Goal: Information Seeking & Learning: Learn about a topic

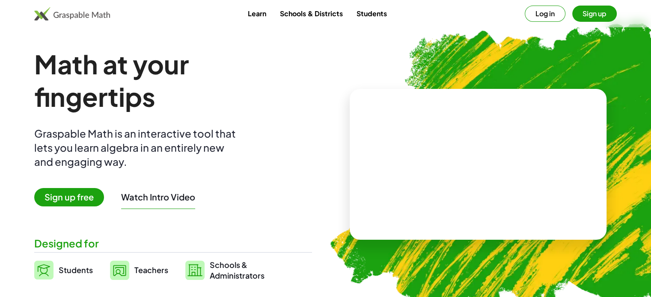
click at [81, 199] on span "Sign up free" at bounding box center [69, 197] width 70 height 18
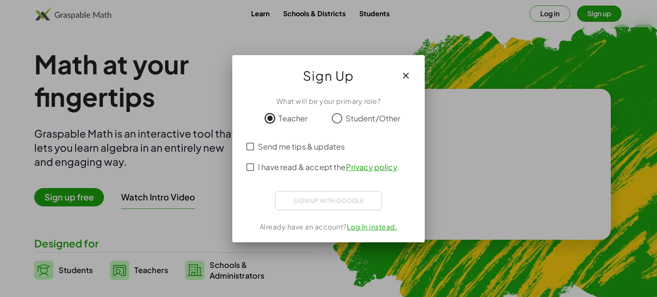
drag, startPoint x: 307, startPoint y: 213, endPoint x: 310, endPoint y: 208, distance: 5.7
click at [308, 213] on div "What will be your primary role? Teacher Student/Other Send me tips & updates I …" at bounding box center [328, 165] width 193 height 153
click at [311, 204] on div "Sign up with Google Iniciar sesión con Google Iniciar sesión con Google. Se abr…" at bounding box center [328, 200] width 107 height 19
click at [263, 169] on span "I have read & accept the Privacy policy ." at bounding box center [328, 167] width 141 height 12
click at [310, 216] on div "What will be your primary role? Teacher Student/Other Send me tips & updates I …" at bounding box center [328, 165] width 193 height 153
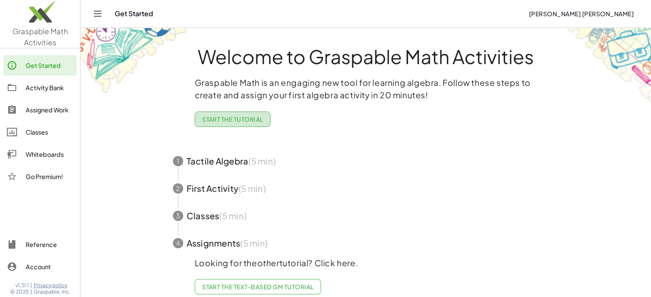
click at [261, 122] on span "Start the Tutorial" at bounding box center [232, 120] width 61 height 8
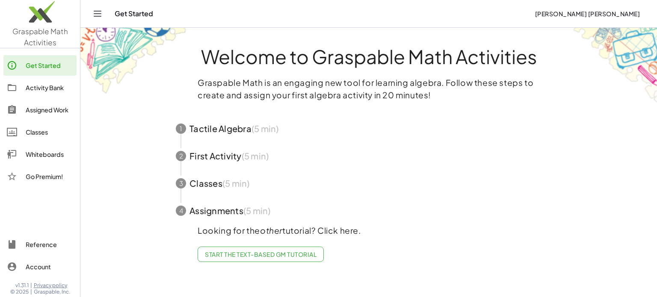
click at [250, 128] on span "button" at bounding box center [369, 128] width 406 height 27
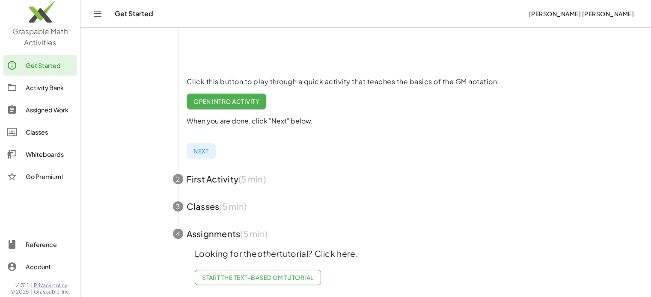
scroll to position [72, 0]
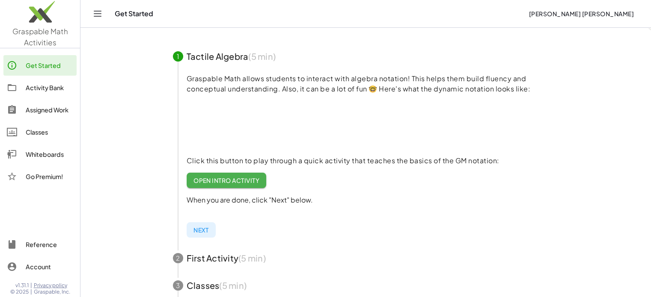
click at [236, 181] on span "Open Intro Activity" at bounding box center [226, 181] width 66 height 8
click at [200, 230] on span "Next" at bounding box center [200, 230] width 15 height 8
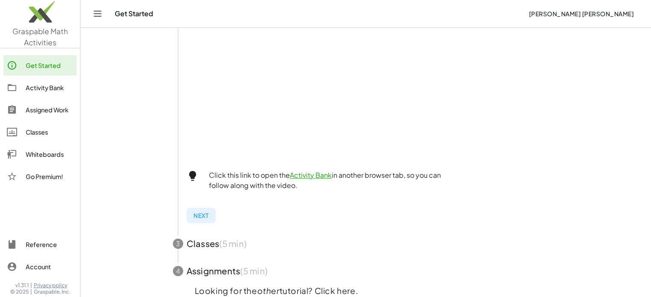
scroll to position [300, 0]
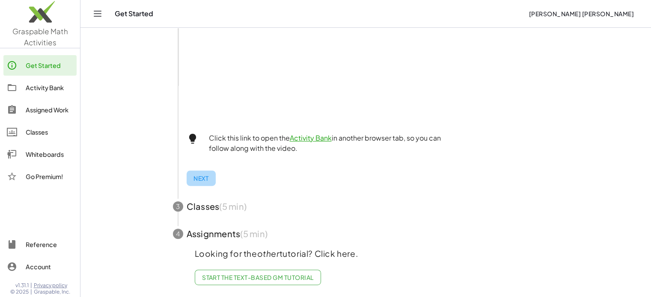
click at [201, 175] on span "Next" at bounding box center [200, 179] width 15 height 8
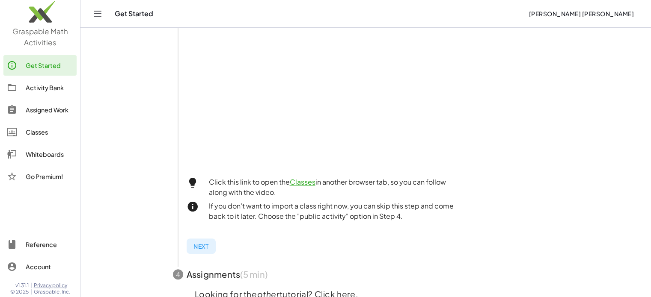
scroll to position [294, 0]
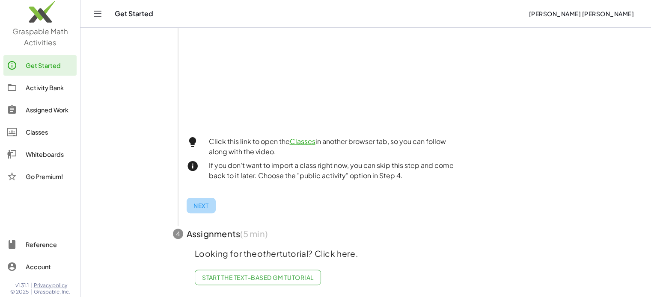
click at [200, 203] on button "Next" at bounding box center [201, 205] width 29 height 15
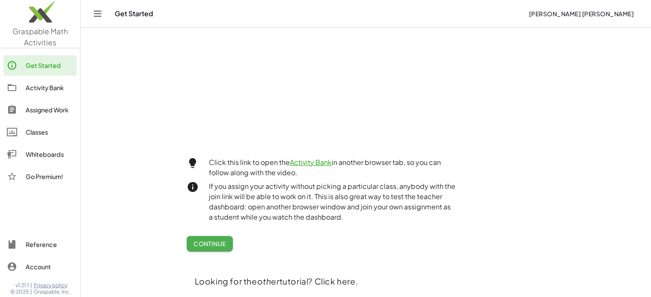
scroll to position [122, 0]
click at [203, 238] on button "Continue" at bounding box center [210, 243] width 46 height 15
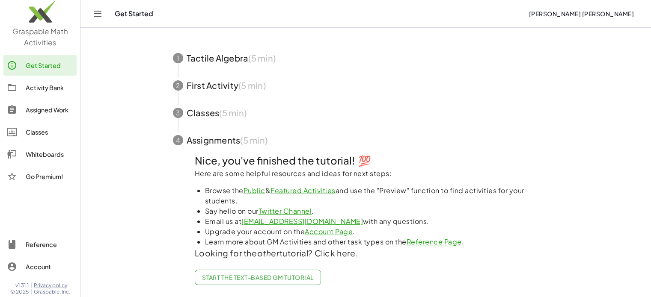
scroll to position [110, 0]
click at [226, 274] on span "Start the Text-based GM Tutorial" at bounding box center [258, 278] width 112 height 8
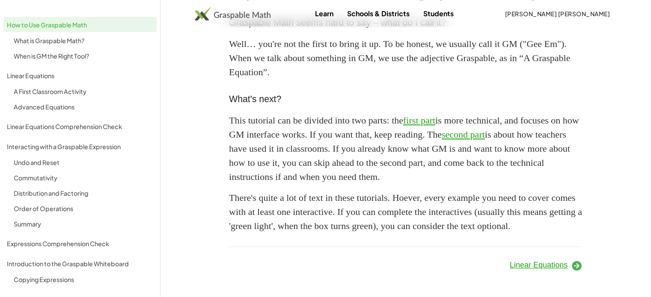
scroll to position [801, 0]
click at [573, 264] on icon at bounding box center [577, 266] width 12 height 12
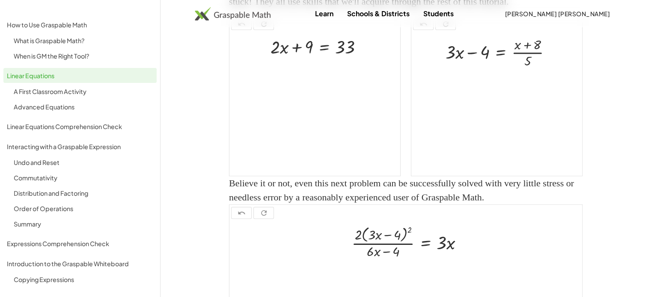
scroll to position [946, 0]
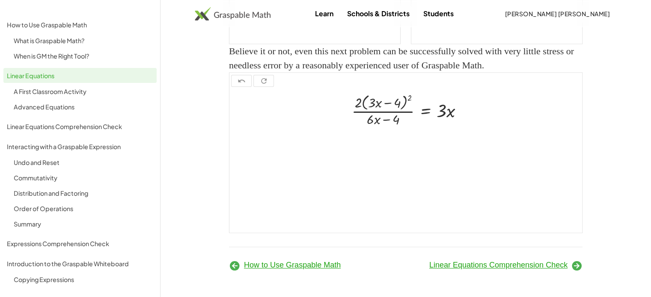
click at [570, 269] on link "Linear Equations Comprehension Check" at bounding box center [505, 265] width 153 height 9
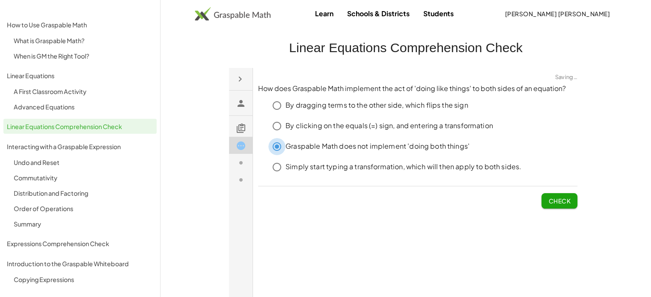
click div "Graspable Math does not implement 'doing both things'"
click at [229, 68] on div "How does Graspable Math implement the act of 'doing like things' to both sides …" at bounding box center [229, 68] width 0 height 0
click at [556, 195] on button "Check" at bounding box center [559, 200] width 36 height 15
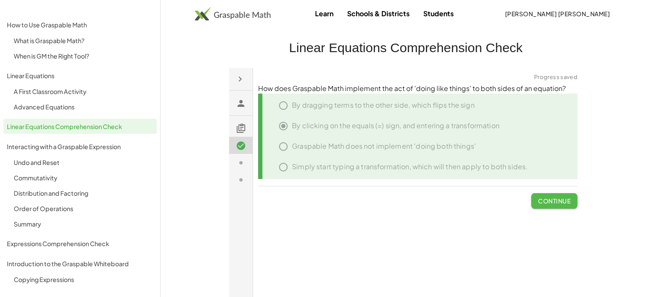
click span "Continue"
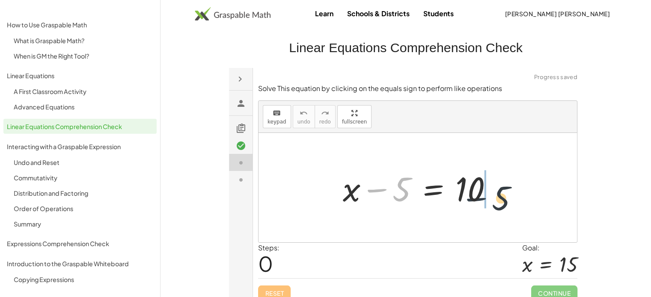
drag, startPoint x: 390, startPoint y: 190, endPoint x: 511, endPoint y: 199, distance: 121.0
click at [511, 199] on div "− 5 + x − 5 = 10" at bounding box center [417, 188] width 318 height 110
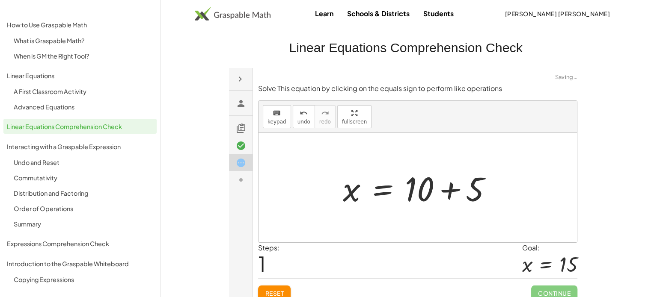
click at [430, 190] on div at bounding box center [420, 188] width 165 height 44
click at [357, 190] on div at bounding box center [420, 188] width 165 height 44
click at [465, 201] on div at bounding box center [420, 188] width 165 height 44
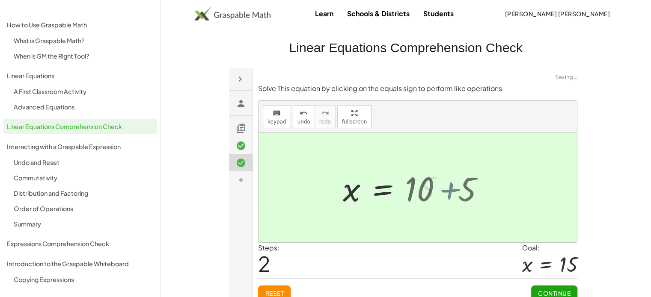
click at [445, 194] on div at bounding box center [396, 187] width 116 height 42
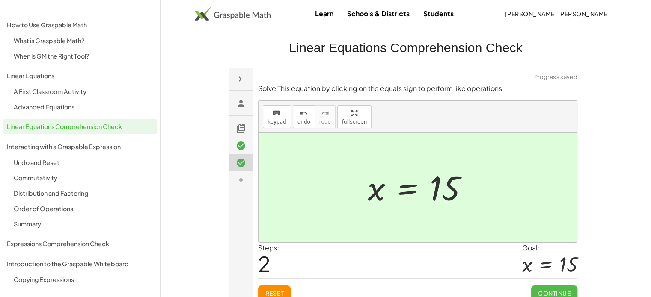
click at [549, 287] on button "Continue" at bounding box center [554, 292] width 46 height 15
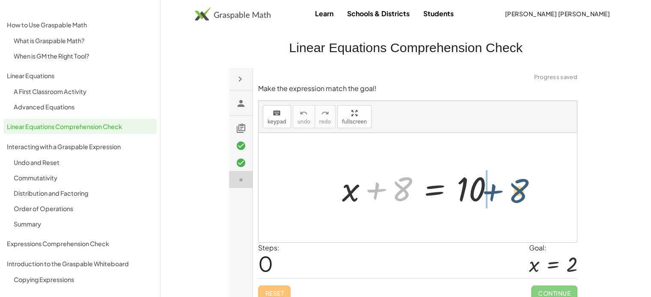
drag, startPoint x: 392, startPoint y: 187, endPoint x: 511, endPoint y: 189, distance: 119.4
click at [511, 189] on div "+ 8 + x + 8 = 10" at bounding box center [417, 188] width 318 height 110
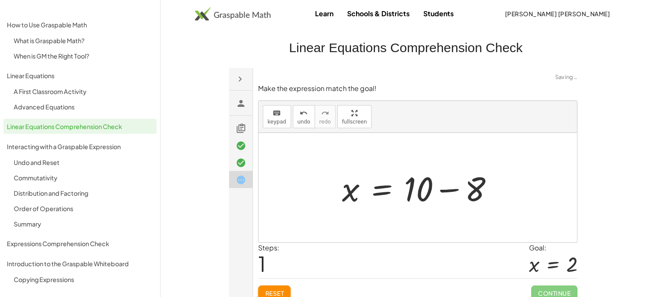
drag, startPoint x: 463, startPoint y: 184, endPoint x: 456, endPoint y: 185, distance: 7.0
click at [460, 184] on div at bounding box center [421, 188] width 167 height 44
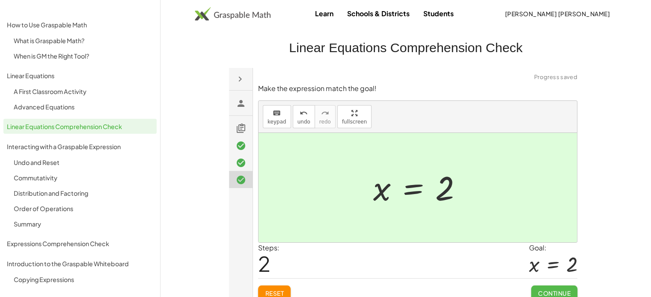
click span "Continue"
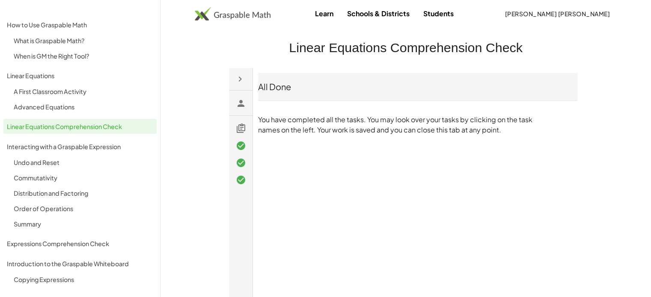
click at [229, 68] on div "All Done You have completed all the tasks. You may look over your tasks by clic…" at bounding box center [229, 68] width 0 height 0
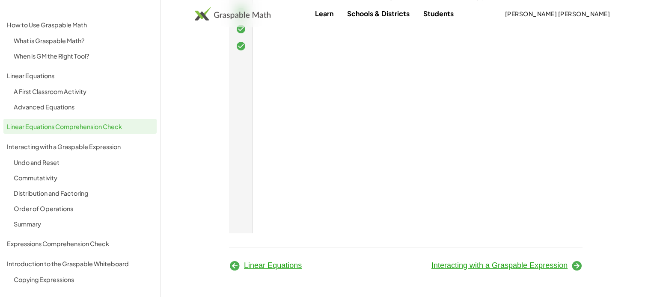
click at [523, 270] on div "Interacting with a Graspable Expression" at bounding box center [497, 265] width 182 height 24
click at [522, 267] on span "Interacting with a Graspable Expression" at bounding box center [499, 265] width 136 height 9
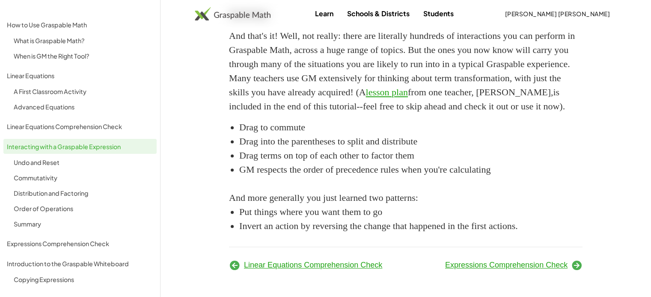
scroll to position [1417, 0]
click at [493, 272] on div "Expressions Comprehension Check" at bounding box center [497, 264] width 182 height 24
click at [493, 267] on span "Expressions Comprehension Check" at bounding box center [506, 265] width 122 height 9
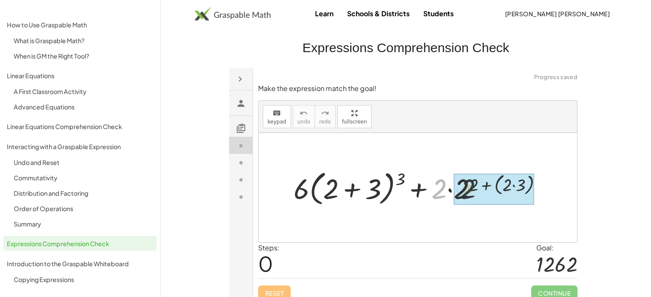
drag, startPoint x: 441, startPoint y: 186, endPoint x: 453, endPoint y: 186, distance: 12.4
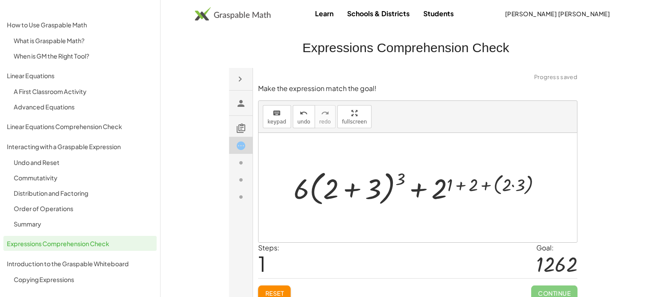
click at [466, 187] on div at bounding box center [420, 187] width 263 height 41
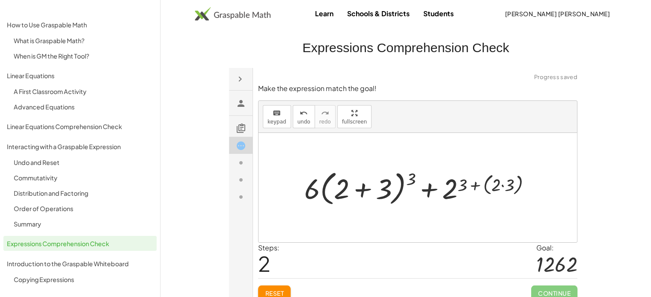
click at [502, 184] on div at bounding box center [421, 187] width 242 height 41
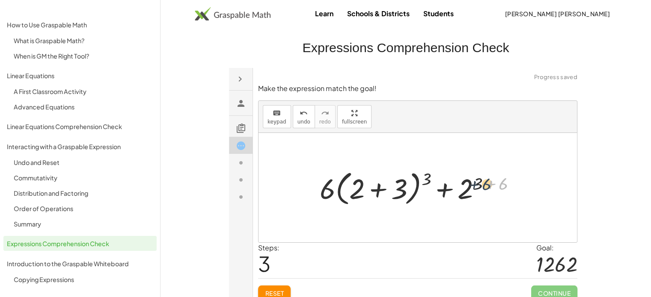
drag, startPoint x: 501, startPoint y: 183, endPoint x: 485, endPoint y: 184, distance: 16.7
click at [485, 184] on div at bounding box center [421, 187] width 212 height 41
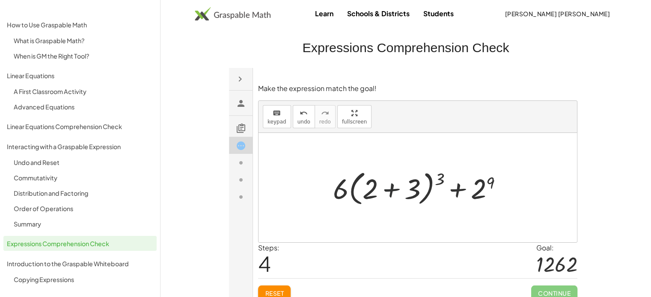
click at [394, 190] on div at bounding box center [421, 187] width 185 height 41
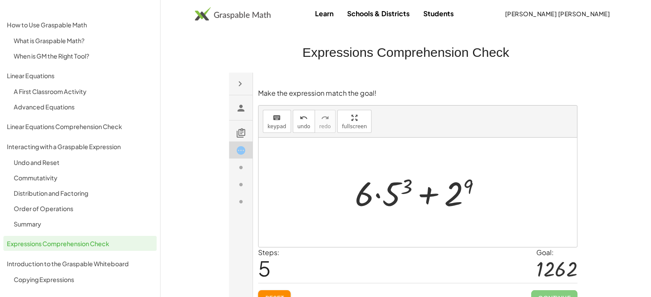
click at [377, 192] on div at bounding box center [421, 192] width 142 height 44
drag, startPoint x: 370, startPoint y: 198, endPoint x: 394, endPoint y: 198, distance: 23.5
click at [394, 198] on div at bounding box center [421, 192] width 142 height 44
click at [409, 183] on div at bounding box center [421, 192] width 142 height 44
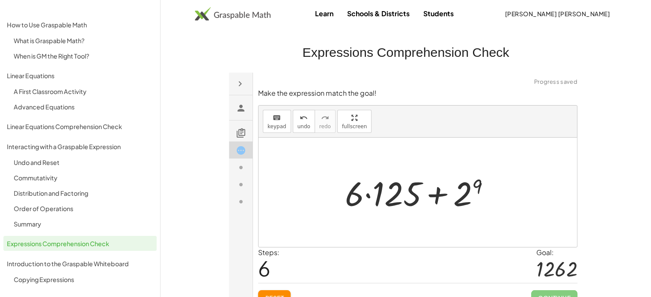
click at [479, 185] on div at bounding box center [421, 192] width 160 height 44
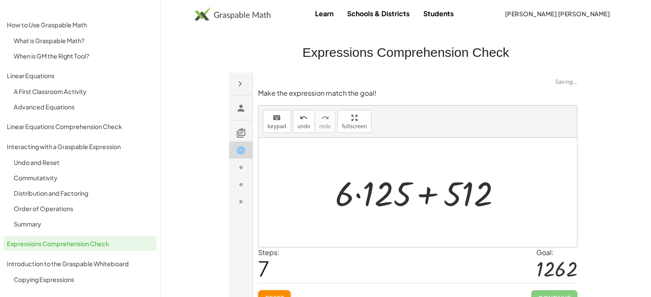
click at [347, 194] on div at bounding box center [421, 192] width 181 height 44
click at [365, 196] on div at bounding box center [421, 192] width 181 height 44
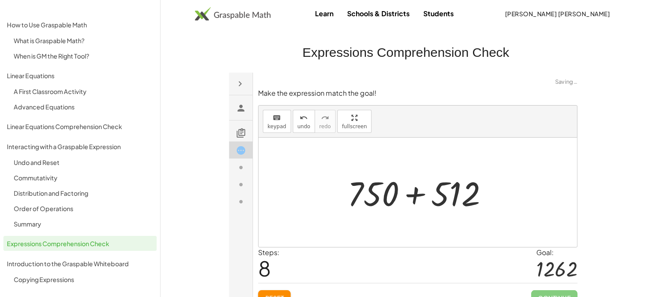
click at [417, 199] on div at bounding box center [421, 192] width 156 height 44
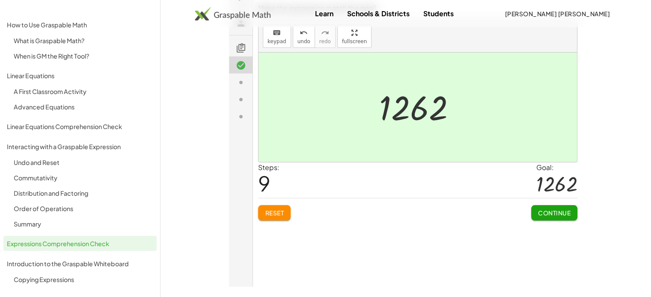
scroll to position [86, 0]
click span "Continue"
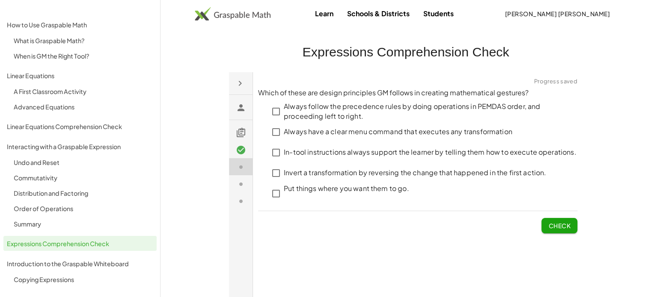
scroll to position [0, 0]
click span "Check"
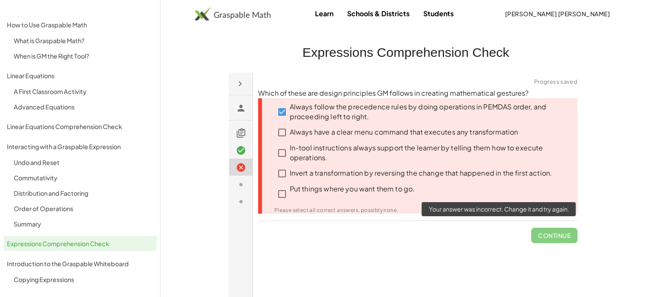
click span "Continue"
drag, startPoint x: 552, startPoint y: 239, endPoint x: 542, endPoint y: 237, distance: 10.5
click span "Continue"
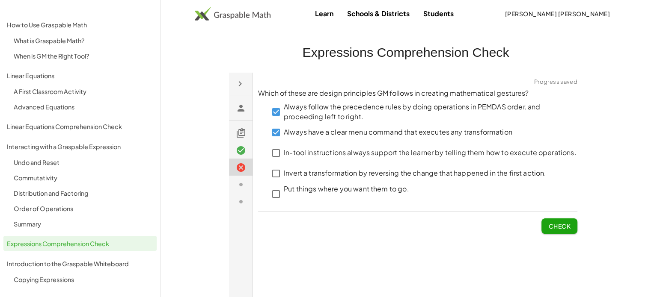
click span "Check"
click at [558, 222] on button "Check" at bounding box center [559, 225] width 36 height 15
click span "Check"
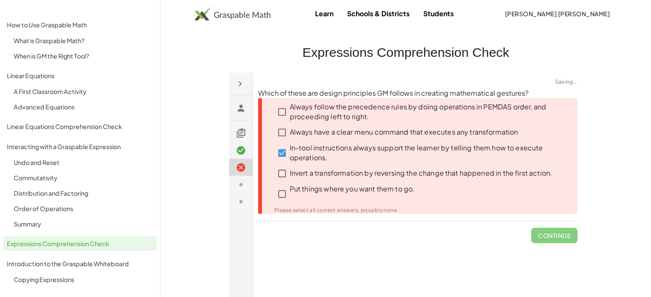
drag, startPoint x: 551, startPoint y: 229, endPoint x: 430, endPoint y: 196, distance: 126.0
click span "Continue"
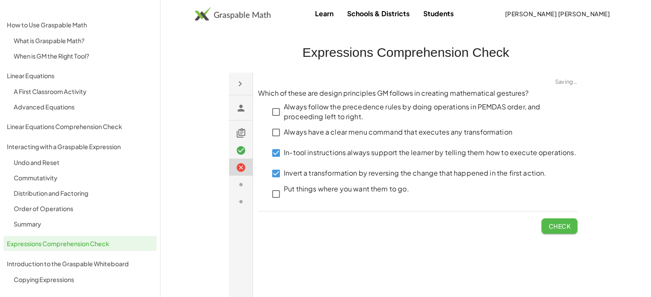
drag, startPoint x: 558, startPoint y: 227, endPoint x: 310, endPoint y: 168, distance: 254.8
click span "Check"
click at [229, 72] on div "Which of these are design principles GM follows in creating mathematical gestur…" at bounding box center [229, 72] width 0 height 0
click span "Check"
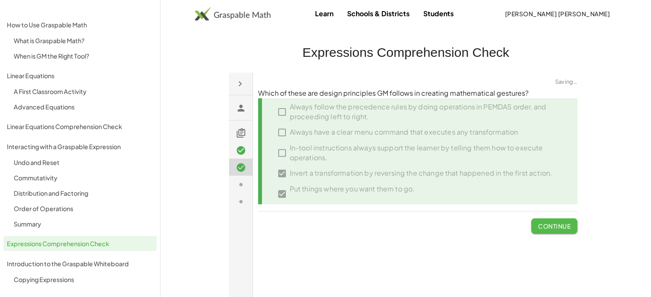
click at [542, 219] on button "Continue" at bounding box center [554, 225] width 46 height 15
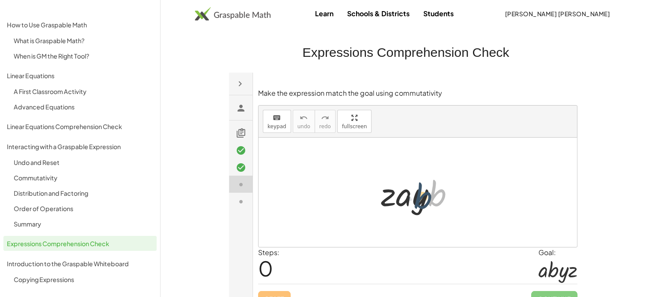
drag, startPoint x: 431, startPoint y: 193, endPoint x: 413, endPoint y: 196, distance: 17.7
click at [414, 196] on div at bounding box center [421, 192] width 89 height 44
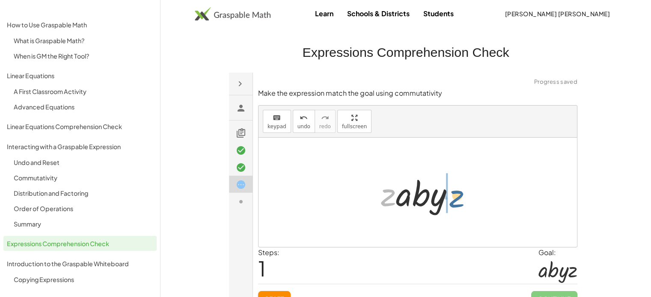
drag, startPoint x: 389, startPoint y: 196, endPoint x: 458, endPoint y: 198, distance: 69.3
click at [458, 198] on div at bounding box center [421, 192] width 89 height 44
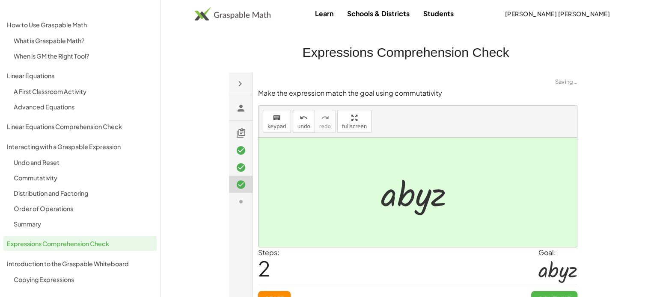
click at [558, 291] on button "Continue" at bounding box center [554, 298] width 46 height 15
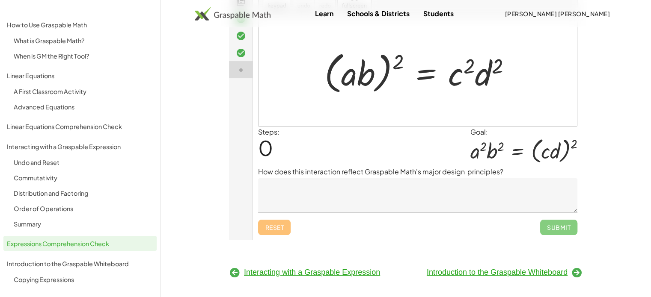
scroll to position [139, 0]
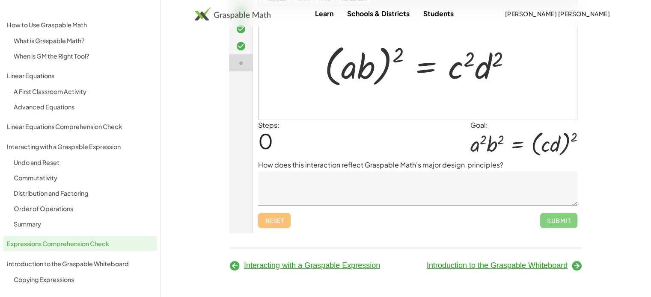
click at [485, 76] on div at bounding box center [421, 65] width 202 height 49
click at [471, 67] on div at bounding box center [421, 65] width 202 height 49
click at [463, 74] on div at bounding box center [421, 65] width 202 height 49
drag, startPoint x: 469, startPoint y: 64, endPoint x: 510, endPoint y: 54, distance: 42.1
click at [510, 54] on div at bounding box center [421, 65] width 202 height 49
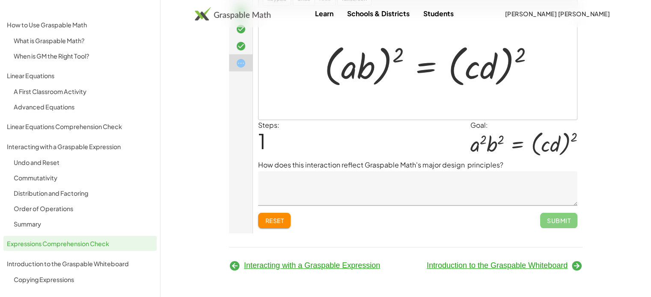
drag, startPoint x: 398, startPoint y: 56, endPoint x: 362, endPoint y: 67, distance: 37.5
click at [363, 67] on div at bounding box center [432, 65] width 225 height 49
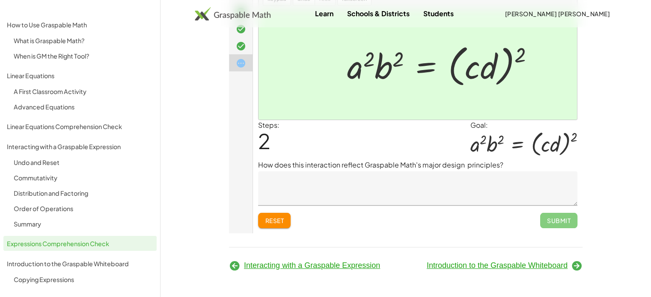
click at [472, 148] on div at bounding box center [523, 144] width 107 height 27
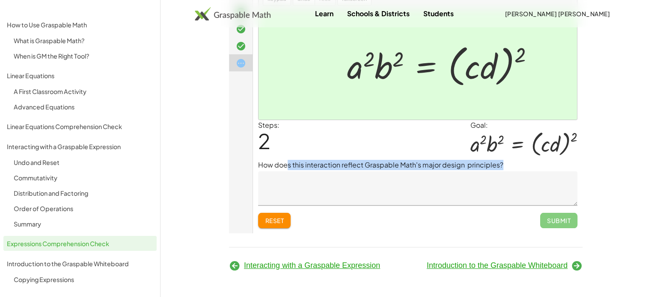
drag, startPoint x: 286, startPoint y: 168, endPoint x: 366, endPoint y: 172, distance: 80.5
click at [366, 172] on div "How does this interaction reflect Graspable Math's major design principles?" at bounding box center [417, 183] width 319 height 46
click at [391, 167] on p "How does this interaction reflect Graspable Math's major design principles?" at bounding box center [417, 165] width 319 height 10
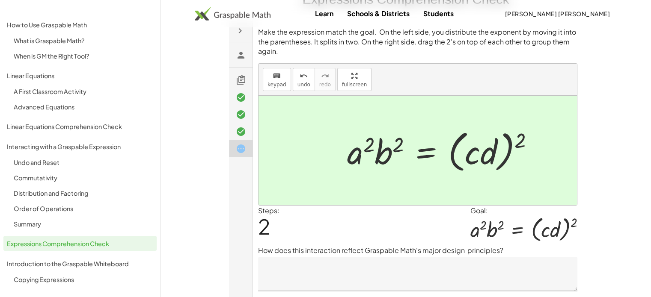
scroll to position [53, 0]
drag, startPoint x: 519, startPoint y: 143, endPoint x: 492, endPoint y: 154, distance: 29.6
click at [496, 153] on div at bounding box center [444, 150] width 202 height 49
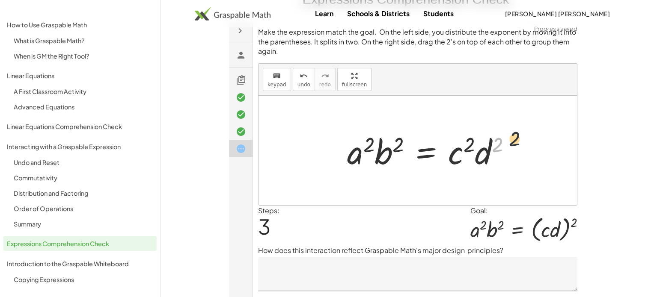
drag, startPoint x: 496, startPoint y: 142, endPoint x: 519, endPoint y: 135, distance: 23.2
click at [519, 135] on div at bounding box center [432, 150] width 179 height 44
drag, startPoint x: 471, startPoint y: 146, endPoint x: 495, endPoint y: 146, distance: 24.8
click at [495, 146] on div at bounding box center [432, 150] width 179 height 44
drag, startPoint x: 466, startPoint y: 150, endPoint x: 501, endPoint y: 147, distance: 36.1
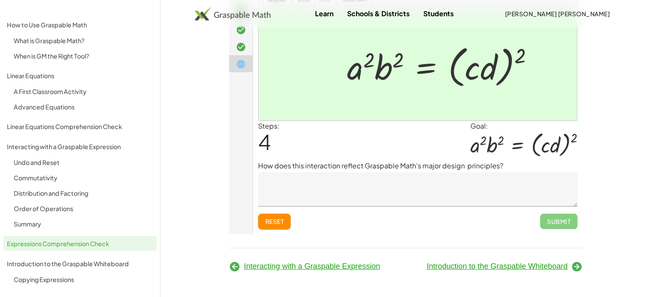
scroll to position [139, 0]
click span "Submit"
click textarea
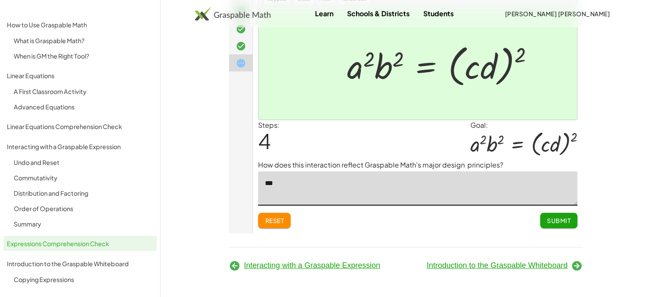
type textarea "***"
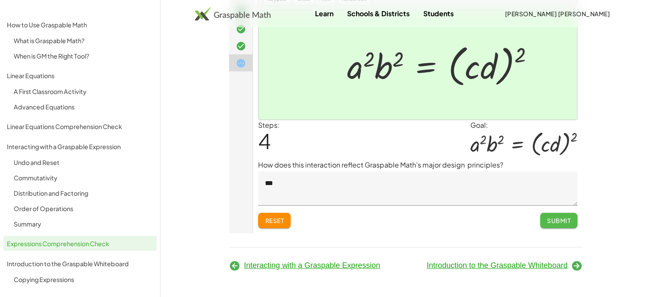
click at [548, 225] on button "Submit" at bounding box center [558, 220] width 37 height 15
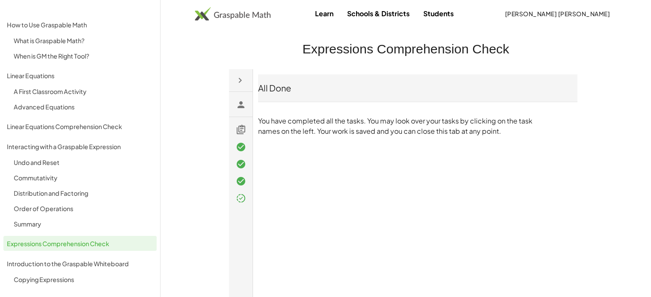
scroll to position [0, 0]
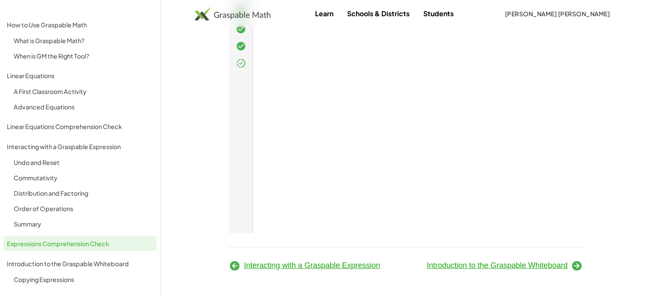
click at [566, 265] on span "Introduction to the Graspable Whiteboard" at bounding box center [497, 265] width 141 height 9
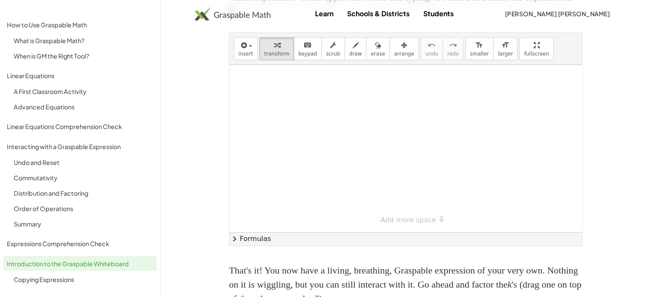
scroll to position [176, 0]
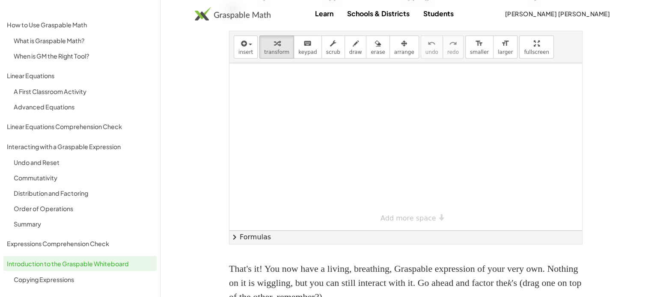
click at [395, 183] on div at bounding box center [405, 146] width 353 height 167
click at [320, 58] on div "insert select one: Math Expression Function Text Youtube Video Graphing Geometr…" at bounding box center [405, 47] width 353 height 32
click at [254, 49] on button "insert" at bounding box center [246, 47] width 24 height 23
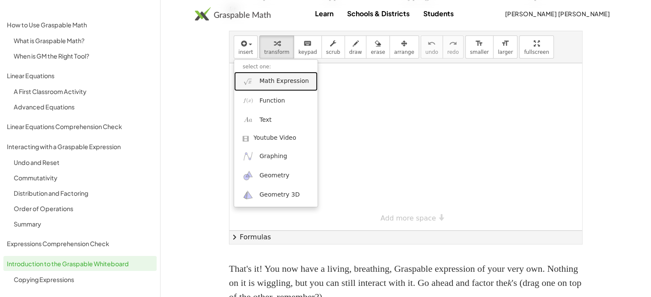
click at [270, 83] on span "Math Expression" at bounding box center [283, 81] width 49 height 9
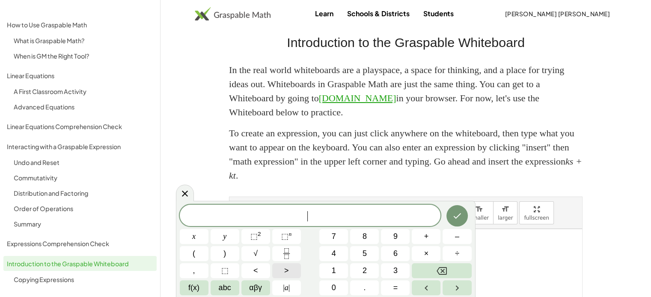
scroll to position [5, 0]
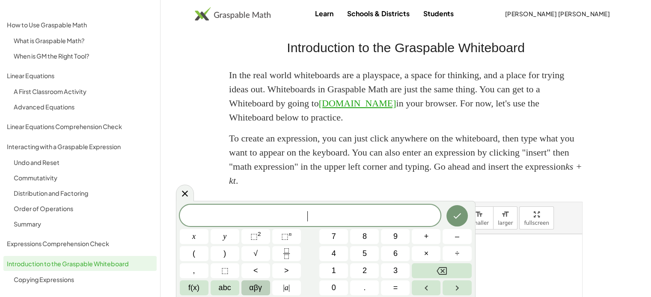
click at [259, 290] on span "αβγ" at bounding box center [255, 288] width 13 height 12
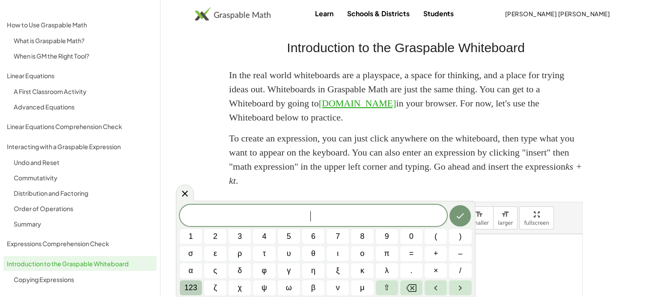
click at [192, 290] on span "123" at bounding box center [190, 288] width 13 height 12
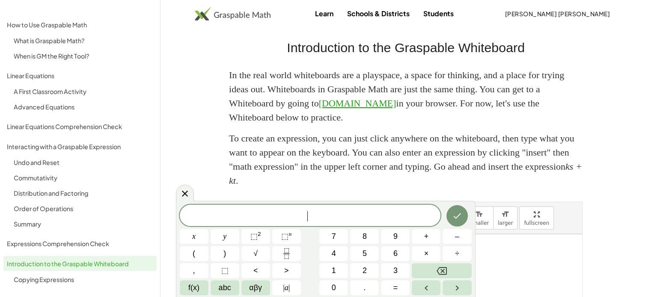
click at [192, 290] on span "f(x)" at bounding box center [193, 288] width 11 height 12
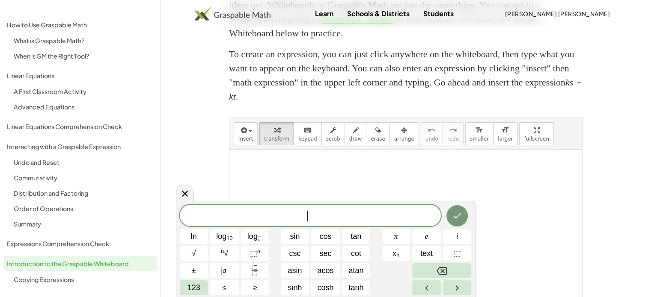
click at [192, 290] on span "123" at bounding box center [193, 288] width 13 height 12
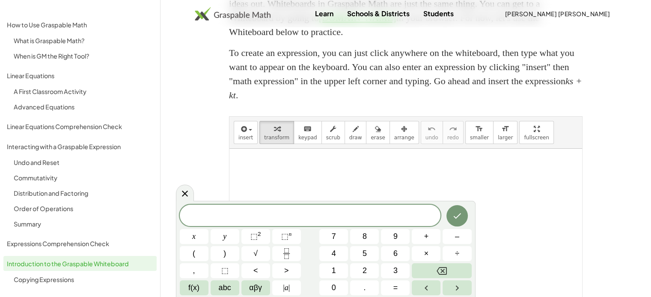
click at [184, 203] on div "​ x y ⬚ 2 ⬚ n 7 8 9 + – ( ) √ 4 5 6 × ÷ , ⬚ < > 1 2 3 f(x) abc αβγ | a | 0 . =" at bounding box center [326, 249] width 300 height 96
click at [184, 196] on icon at bounding box center [185, 193] width 10 height 10
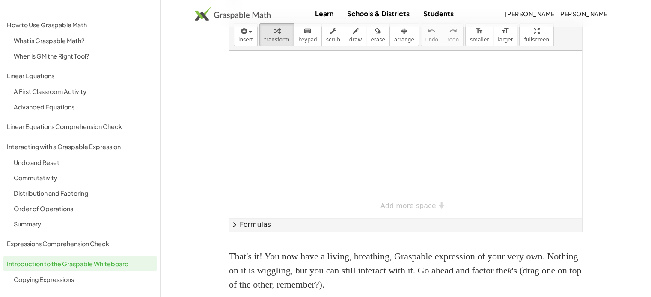
scroll to position [176, 0]
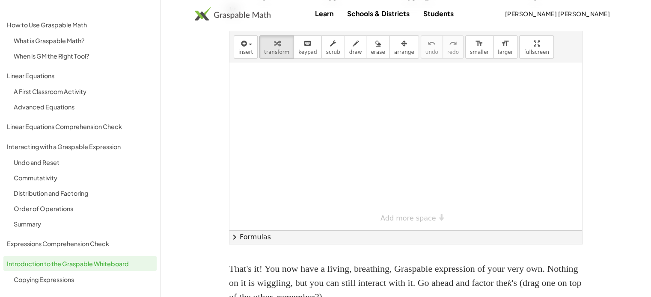
click at [404, 148] on div at bounding box center [405, 146] width 353 height 167
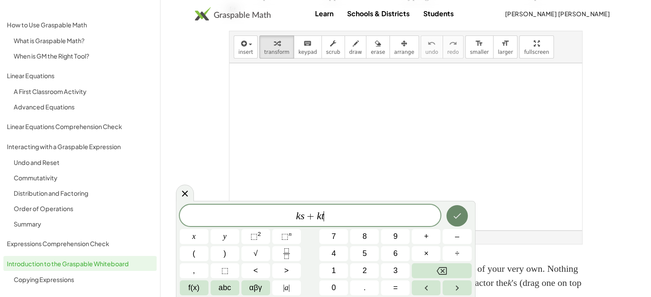
click at [460, 212] on icon "Done" at bounding box center [457, 216] width 10 height 10
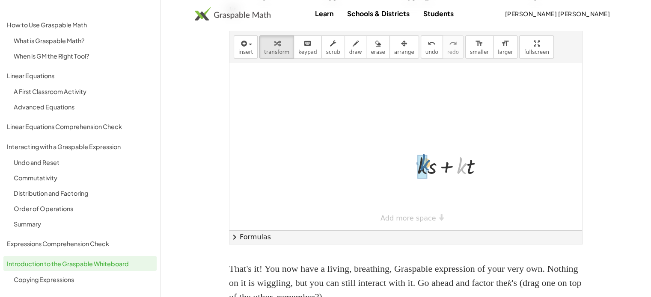
drag, startPoint x: 460, startPoint y: 166, endPoint x: 422, endPoint y: 162, distance: 38.2
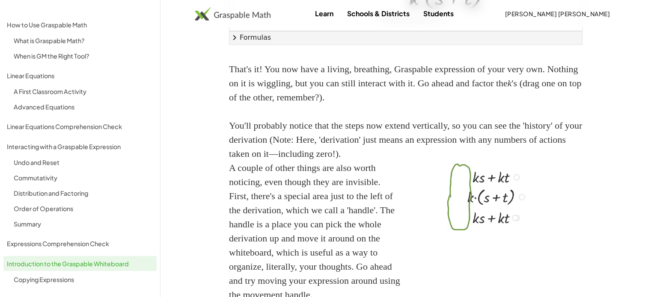
scroll to position [261, 0]
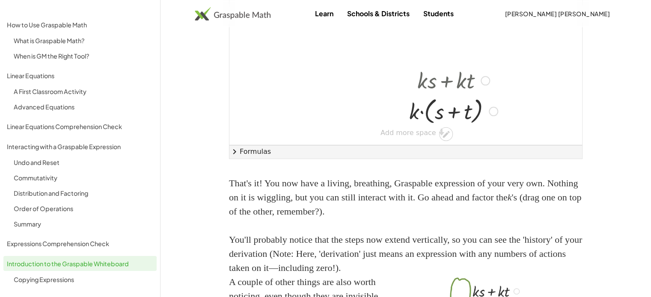
click at [495, 113] on div at bounding box center [493, 111] width 9 height 9
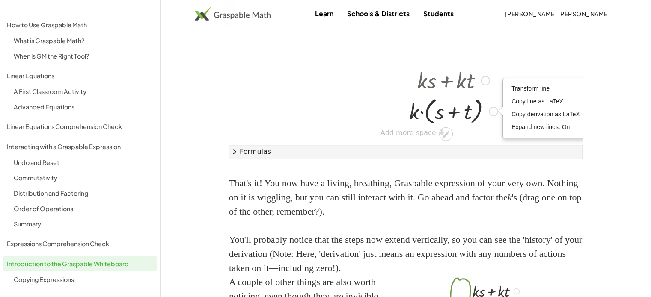
click at [469, 123] on div at bounding box center [453, 111] width 97 height 33
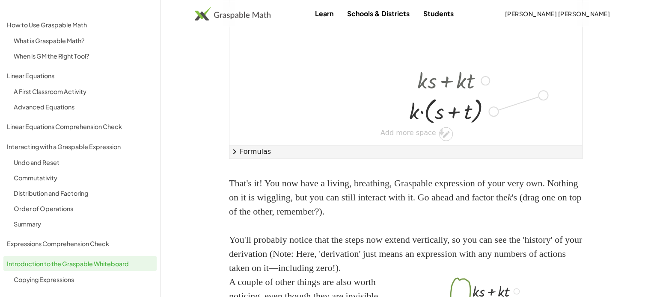
drag, startPoint x: 491, startPoint y: 113, endPoint x: 544, endPoint y: 95, distance: 56.2
click at [544, 95] on div "+ · k · s + · k · t + k s + · t · ( ) Transform line Copy line as LaTeX Copy de…" at bounding box center [405, 61] width 353 height 167
drag, startPoint x: 507, startPoint y: 90, endPoint x: 536, endPoint y: 90, distance: 29.5
click at [536, 90] on div at bounding box center [496, 90] width 97 height 33
drag, startPoint x: 538, startPoint y: 94, endPoint x: 564, endPoint y: 92, distance: 26.1
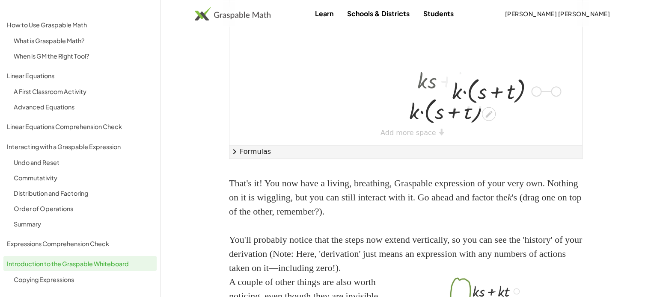
click at [564, 92] on div "+ · k · s + · k · t + k s + · t · ( ) Transform line Copy line as LaTeX Copy de…" at bounding box center [405, 61] width 353 height 167
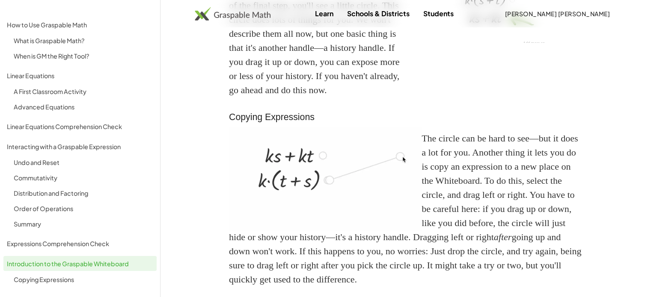
scroll to position [799, 0]
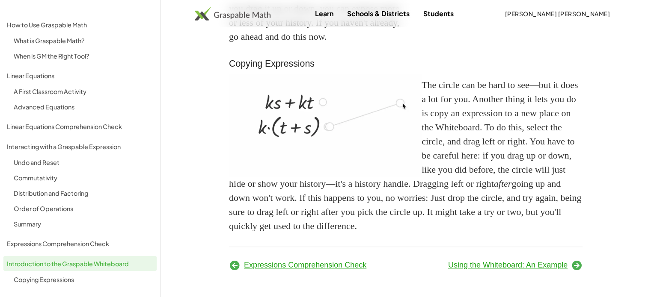
click at [502, 261] on span "Using the Whiteboard: An Example" at bounding box center [507, 265] width 119 height 9
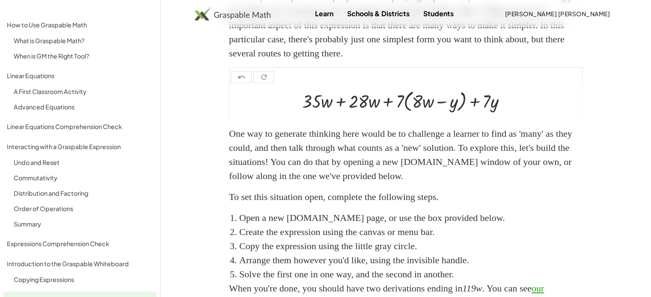
scroll to position [518, 0]
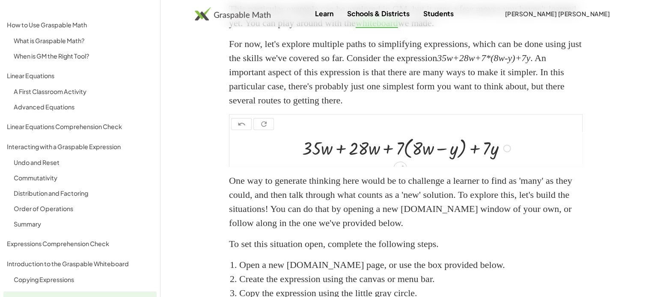
click at [327, 160] on div at bounding box center [407, 147] width 219 height 27
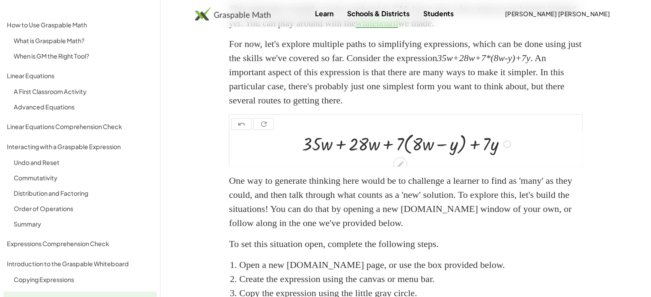
scroll to position [9, 0]
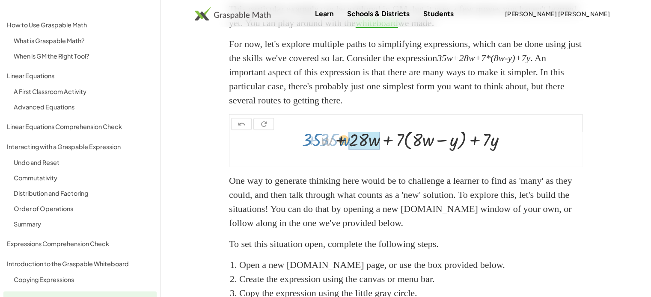
drag, startPoint x: 325, startPoint y: 157, endPoint x: 360, endPoint y: 157, distance: 35.1
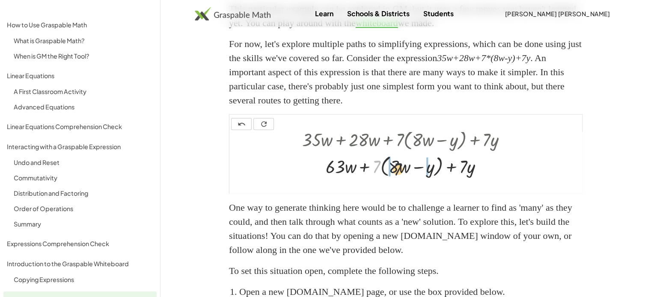
drag, startPoint x: 377, startPoint y: 179, endPoint x: 400, endPoint y: 182, distance: 22.5
click at [400, 179] on div at bounding box center [407, 165] width 219 height 27
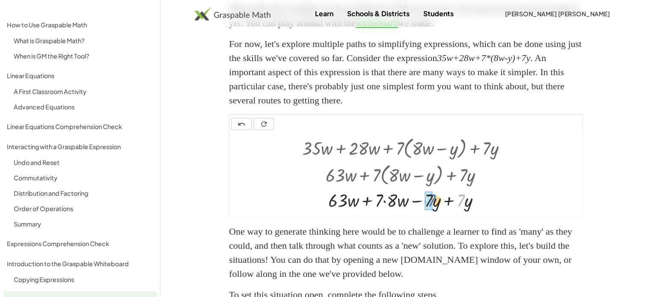
drag, startPoint x: 459, startPoint y: 215, endPoint x: 428, endPoint y: 215, distance: 30.8
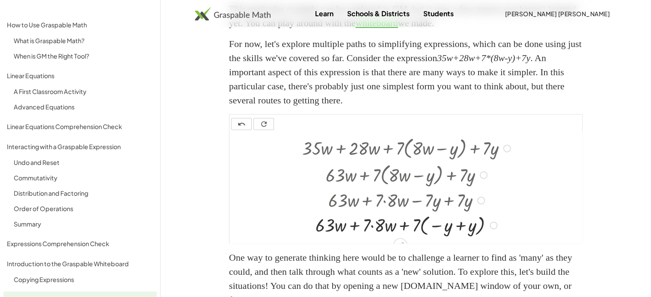
click at [454, 231] on div at bounding box center [407, 225] width 219 height 26
click at [459, 237] on div at bounding box center [407, 225] width 219 height 26
click at [0, 0] on div at bounding box center [0, 0] width 0 height 0
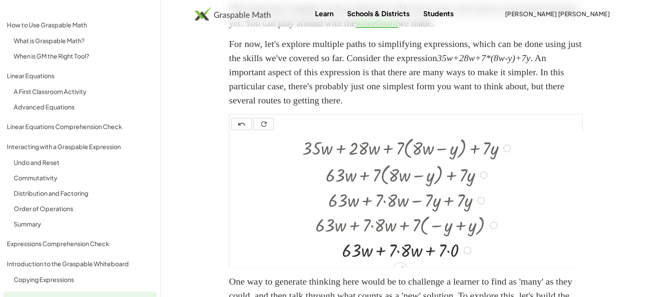
click at [443, 262] on div at bounding box center [407, 250] width 219 height 24
click at [447, 262] on div at bounding box center [407, 250] width 219 height 24
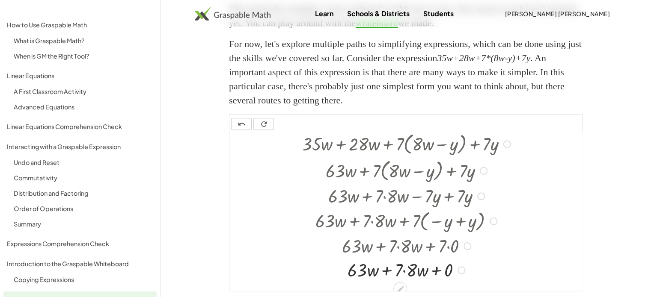
scroll to position [9, 0]
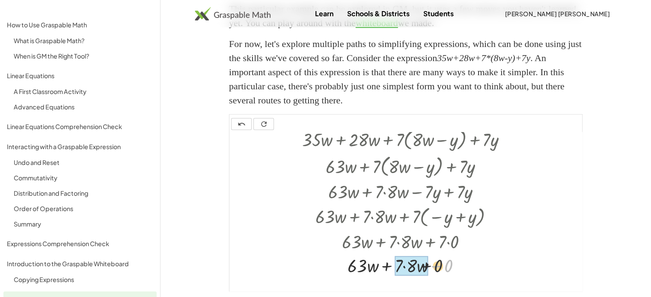
drag, startPoint x: 447, startPoint y: 279, endPoint x: 418, endPoint y: 280, distance: 28.7
click at [404, 277] on div at bounding box center [407, 265] width 244 height 24
click at [413, 277] on div at bounding box center [407, 265] width 244 height 24
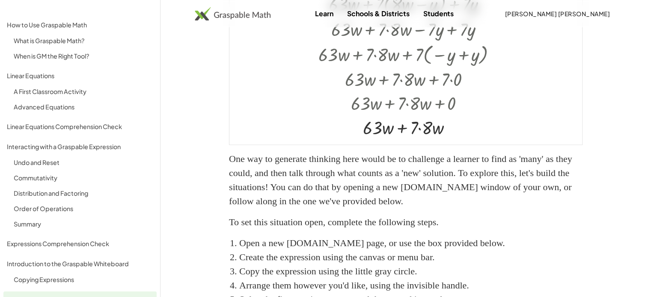
scroll to position [0, 0]
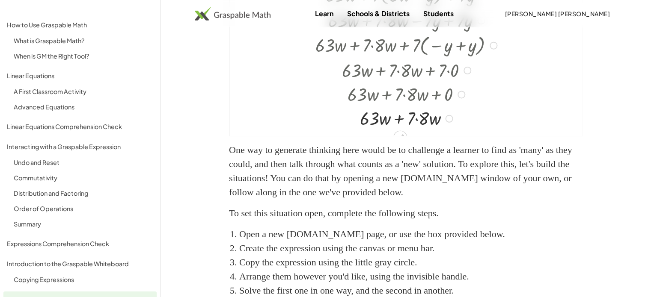
click at [407, 130] on div at bounding box center [407, 118] width 219 height 24
click at [420, 130] on div at bounding box center [407, 118] width 219 height 24
click at [378, 130] on div at bounding box center [407, 118] width 219 height 24
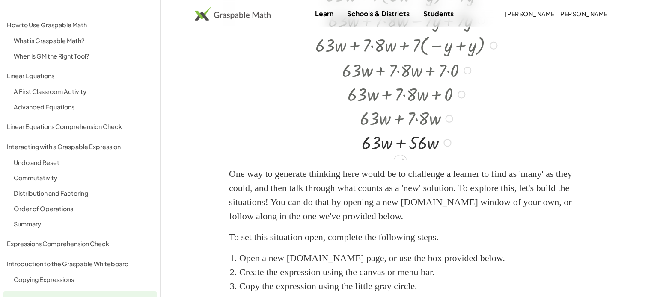
click at [398, 154] on div at bounding box center [407, 142] width 219 height 24
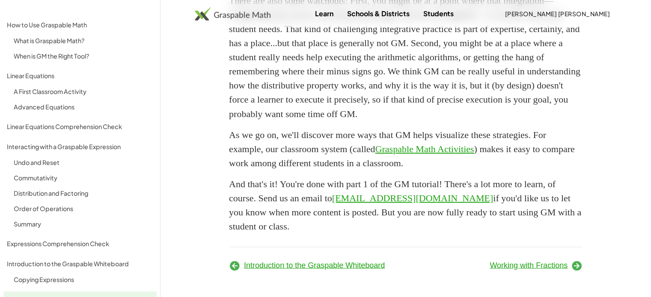
scroll to position [1553, 0]
click at [520, 263] on span "Working with Fractions" at bounding box center [528, 265] width 78 height 9
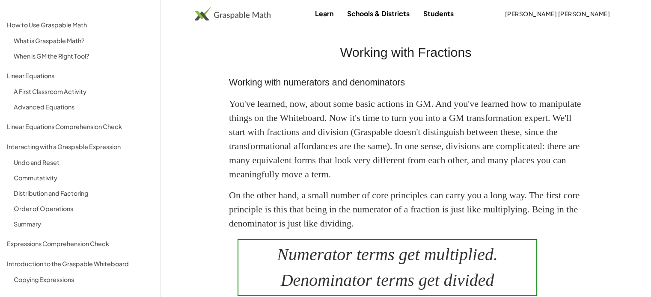
click at [211, 16] on img at bounding box center [233, 14] width 76 height 14
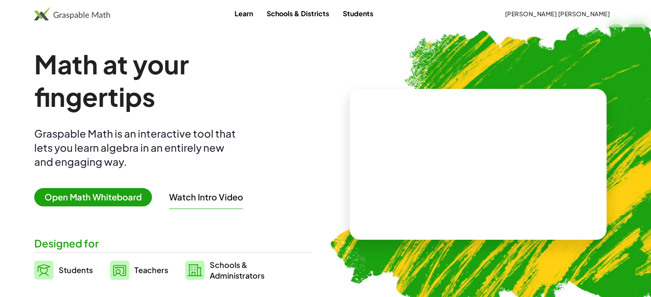
click at [100, 197] on span "Open Math Whiteboard" at bounding box center [93, 197] width 118 height 18
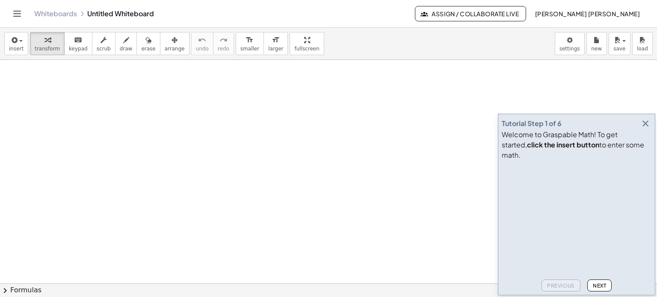
click at [650, 129] on icon "button" at bounding box center [646, 124] width 10 height 10
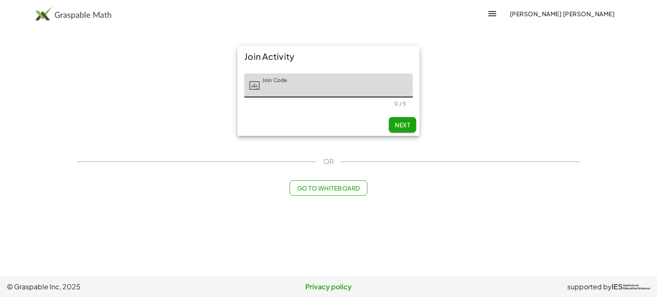
click at [347, 187] on span "Go to Whiteboard" at bounding box center [328, 188] width 63 height 8
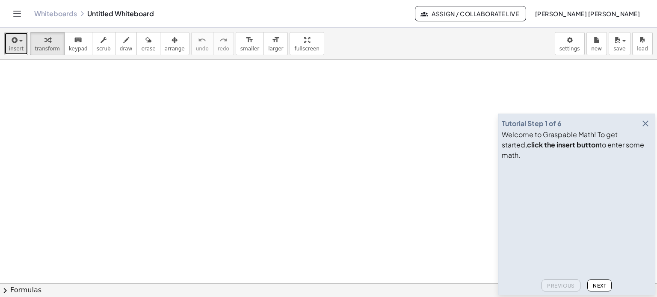
click at [16, 43] on icon "button" at bounding box center [14, 40] width 8 height 10
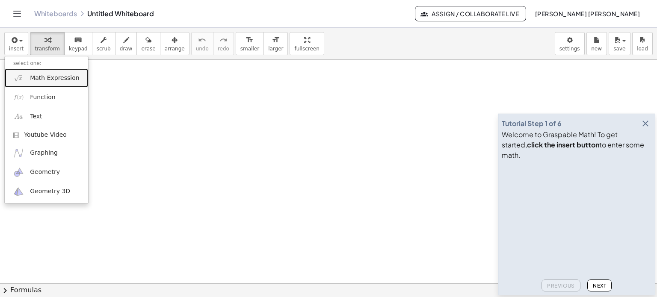
click at [25, 78] on link "Math Expression" at bounding box center [46, 77] width 83 height 19
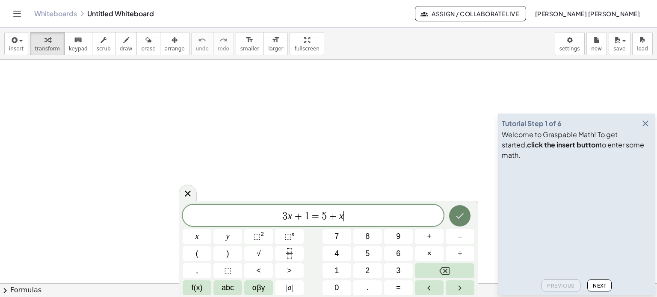
click at [465, 218] on icon "Done" at bounding box center [460, 216] width 10 height 10
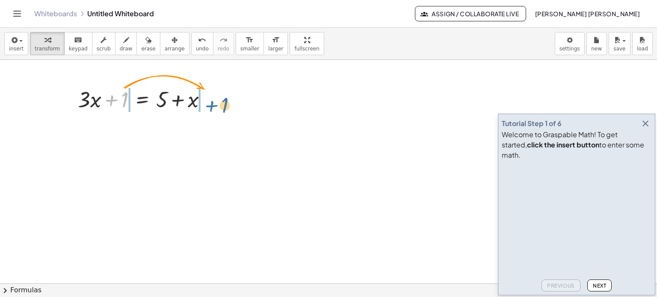
drag, startPoint x: 120, startPoint y: 99, endPoint x: 219, endPoint y: 105, distance: 99.9
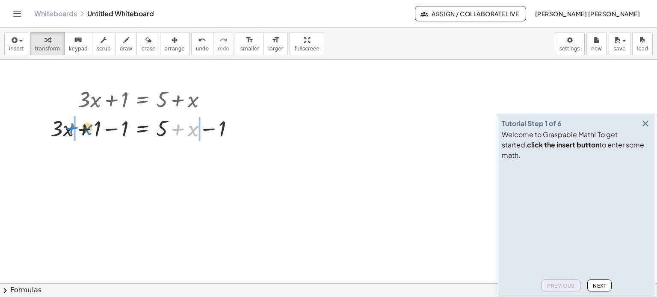
drag, startPoint x: 193, startPoint y: 134, endPoint x: 86, endPoint y: 133, distance: 106.1
click at [86, 133] on div at bounding box center [145, 127] width 199 height 29
click at [225, 131] on div at bounding box center [145, 127] width 261 height 29
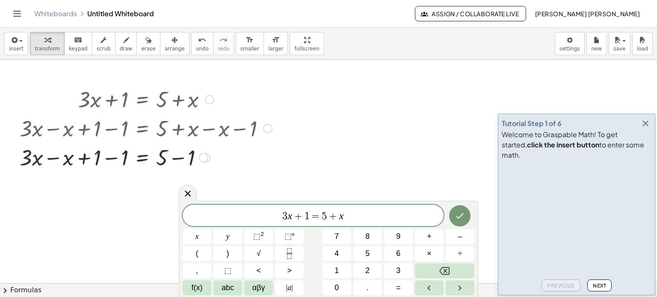
click at [182, 159] on div at bounding box center [145, 156] width 261 height 29
click at [142, 158] on div "+ · 3 · x = + 5 + 1 − 1 − 1 − x" at bounding box center [142, 158] width 0 height 0
click at [111, 161] on div at bounding box center [145, 156] width 261 height 29
click at [113, 160] on div at bounding box center [145, 156] width 261 height 29
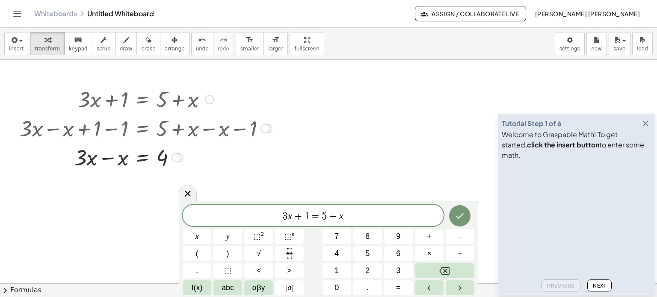
click at [113, 160] on div at bounding box center [145, 156] width 261 height 29
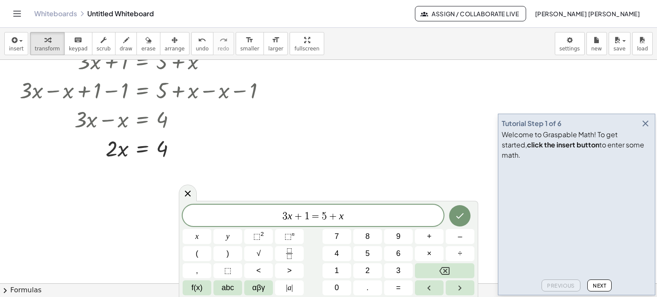
scroll to position [86, 0]
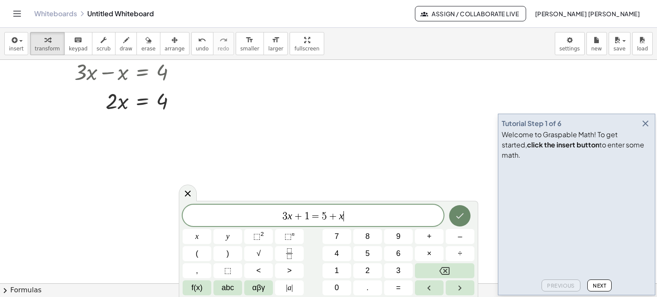
click at [468, 218] on button "Done" at bounding box center [459, 215] width 21 height 21
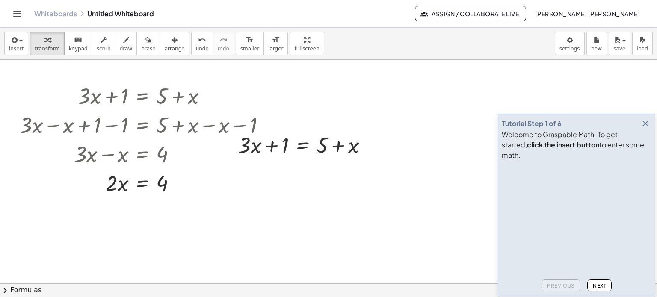
scroll to position [0, 0]
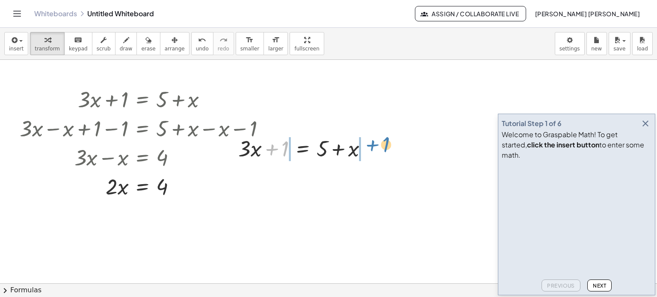
drag, startPoint x: 276, startPoint y: 151, endPoint x: 377, endPoint y: 147, distance: 101.1
click at [377, 147] on div at bounding box center [306, 147] width 144 height 29
drag, startPoint x: 326, startPoint y: 148, endPoint x: 359, endPoint y: 149, distance: 32.9
click at [395, 150] on div at bounding box center [394, 148] width 9 height 9
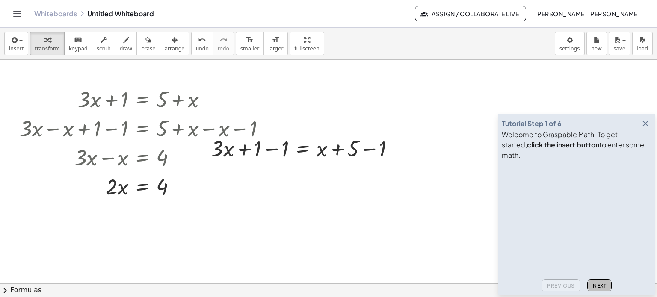
click at [594, 288] on span "Next" at bounding box center [599, 286] width 13 height 6
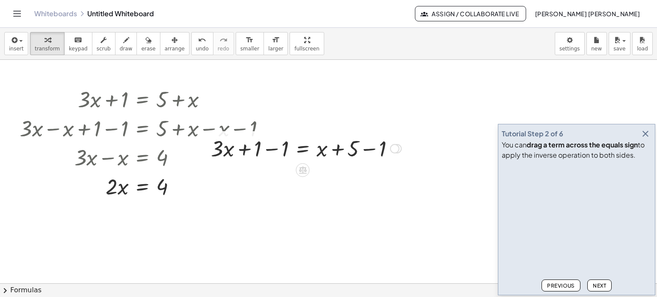
click at [265, 145] on div at bounding box center [306, 147] width 199 height 29
click at [211, 145] on div at bounding box center [204, 147] width 13 height 33
click at [376, 151] on div at bounding box center [333, 147] width 144 height 29
click at [376, 151] on div at bounding box center [319, 147] width 117 height 29
drag, startPoint x: 323, startPoint y: 153, endPoint x: 284, endPoint y: 151, distance: 38.5
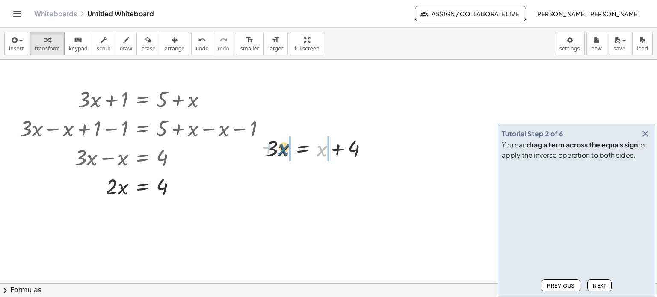
click at [284, 151] on div at bounding box center [319, 147] width 117 height 29
click at [337, 153] on div at bounding box center [320, 147] width 179 height 29
click at [267, 157] on div at bounding box center [289, 147] width 117 height 29
click at [267, 157] on div at bounding box center [305, 147] width 86 height 29
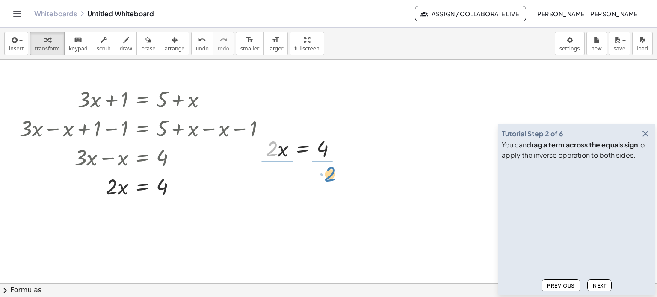
drag, startPoint x: 269, startPoint y: 152, endPoint x: 327, endPoint y: 177, distance: 63.4
click at [276, 151] on div at bounding box center [306, 148] width 91 height 43
click at [265, 151] on div at bounding box center [258, 148] width 13 height 47
click at [322, 157] on div at bounding box center [313, 148] width 78 height 43
click at [322, 157] on div at bounding box center [311, 148] width 74 height 28
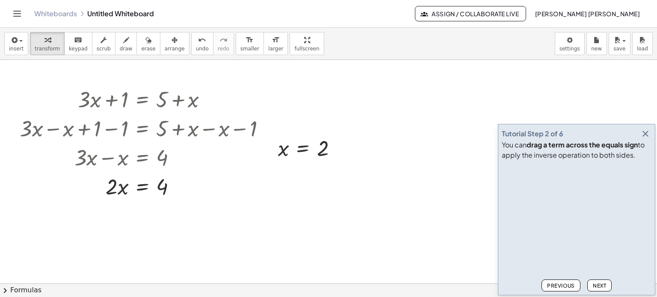
click at [601, 283] on span "Next" at bounding box center [599, 286] width 13 height 6
drag, startPoint x: 108, startPoint y: 185, endPoint x: 154, endPoint y: 196, distance: 47.3
click at [153, 196] on div at bounding box center [145, 186] width 261 height 29
click at [166, 184] on div at bounding box center [145, 186] width 256 height 29
click at [168, 222] on div at bounding box center [145, 222] width 261 height 43
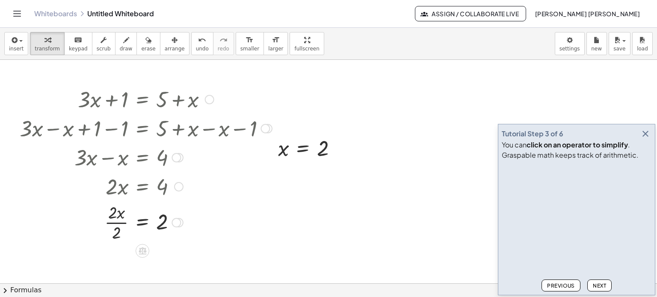
click at [122, 221] on div at bounding box center [145, 222] width 261 height 43
click at [596, 282] on button "Next" at bounding box center [599, 286] width 24 height 12
click at [332, 148] on div "Transform line Copy line as LaTeX Copy derivation as LaTeX Expand new lines: On" at bounding box center [336, 148] width 9 height 9
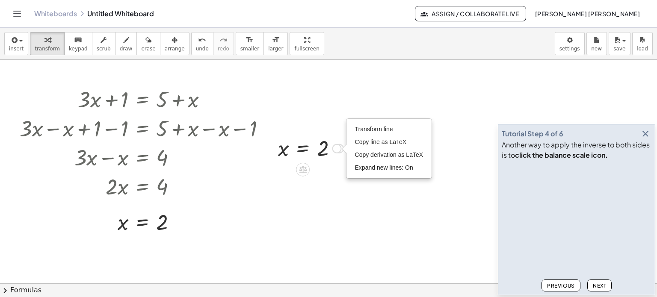
click at [303, 167] on icon at bounding box center [303, 169] width 8 height 7
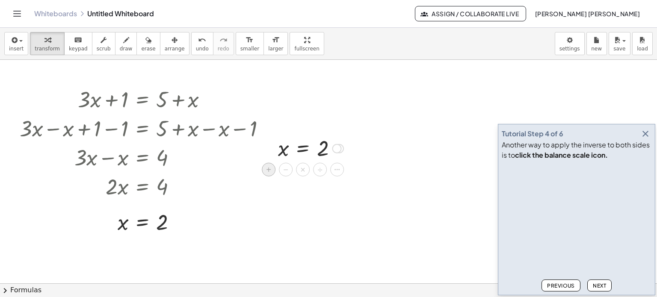
click at [274, 172] on div "+" at bounding box center [269, 170] width 14 height 14
click at [286, 148] on div at bounding box center [310, 147] width 151 height 29
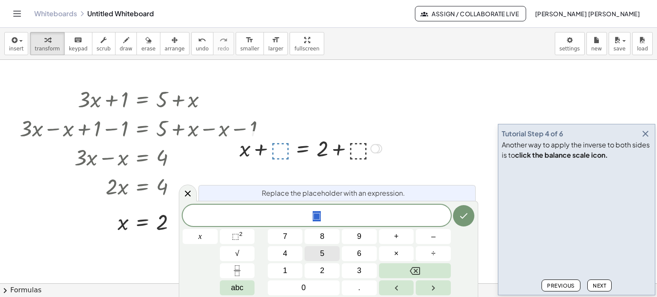
click at [329, 254] on button "5" at bounding box center [322, 253] width 35 height 15
click at [470, 218] on button "Done" at bounding box center [463, 215] width 21 height 21
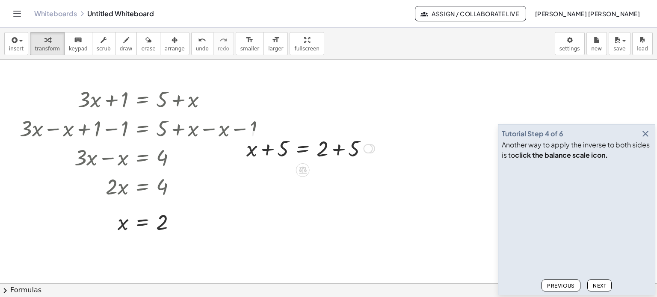
click at [334, 151] on div at bounding box center [310, 147] width 137 height 29
click at [255, 154] on div at bounding box center [294, 147] width 104 height 29
click at [273, 154] on div at bounding box center [294, 147] width 104 height 29
drag, startPoint x: 268, startPoint y: 149, endPoint x: 353, endPoint y: 151, distance: 85.6
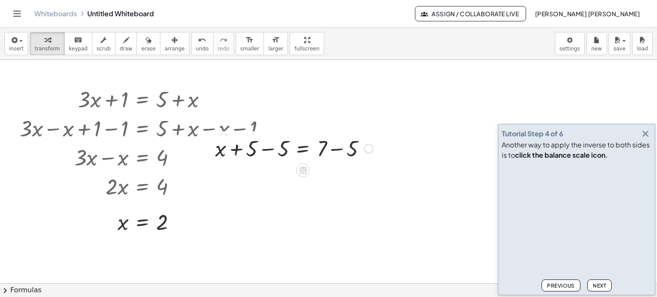
click at [334, 154] on div at bounding box center [294, 147] width 166 height 29
click at [268, 152] on div at bounding box center [279, 147] width 137 height 29
click at [306, 170] on icon at bounding box center [303, 169] width 8 height 7
click at [303, 168] on span "×" at bounding box center [302, 170] width 5 height 12
click at [267, 148] on div at bounding box center [310, 147] width 111 height 29
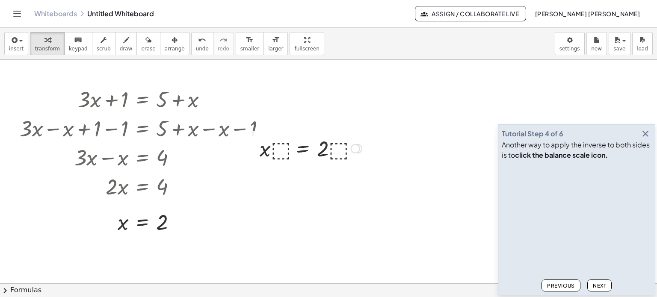
click at [277, 150] on div at bounding box center [310, 147] width 111 height 29
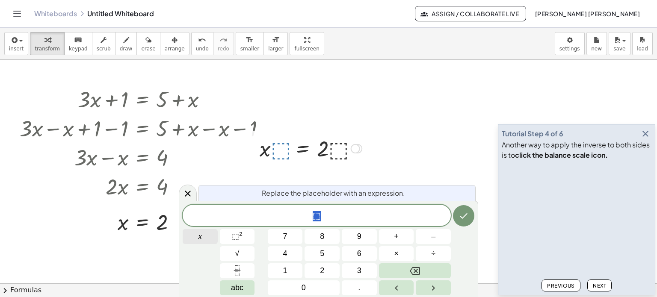
click at [194, 237] on button "x" at bounding box center [200, 236] width 35 height 15
click at [450, 218] on span "x ​" at bounding box center [317, 217] width 268 height 12
click at [461, 219] on icon "Done" at bounding box center [464, 216] width 10 height 10
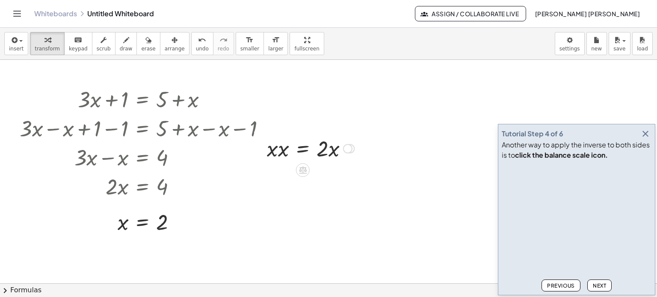
click at [290, 155] on div at bounding box center [311, 147] width 96 height 29
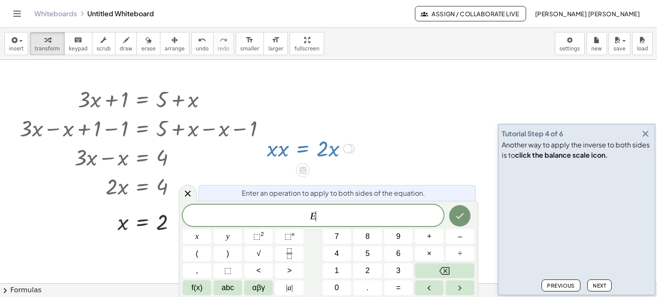
click at [284, 154] on div at bounding box center [311, 147] width 96 height 29
click at [461, 219] on icon "Done" at bounding box center [460, 216] width 10 height 10
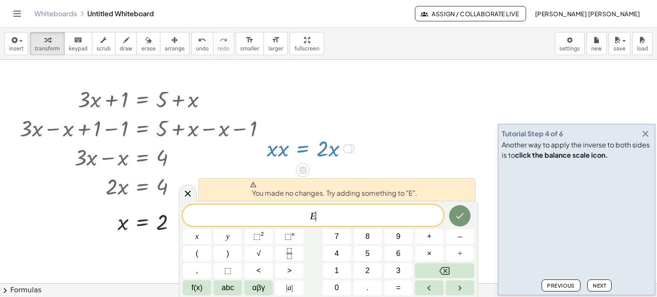
click at [326, 214] on span "E ​" at bounding box center [313, 217] width 261 height 12
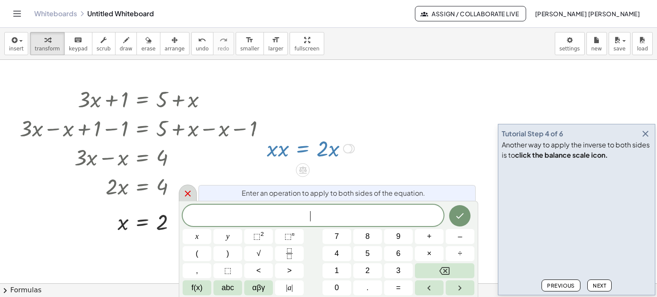
click at [184, 190] on icon at bounding box center [188, 194] width 10 height 10
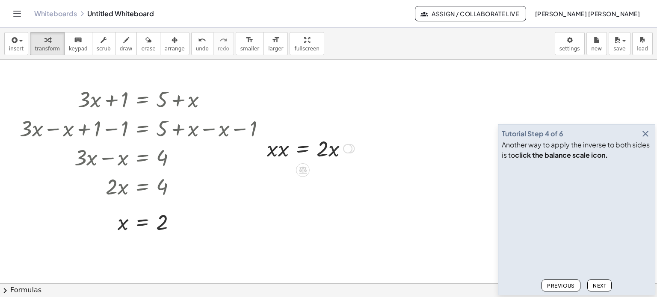
click at [334, 153] on div at bounding box center [311, 147] width 96 height 29
click at [327, 151] on div at bounding box center [311, 147] width 96 height 29
click at [270, 145] on div at bounding box center [311, 147] width 96 height 29
click at [276, 149] on div at bounding box center [311, 147] width 96 height 29
click at [331, 155] on div at bounding box center [311, 147] width 96 height 29
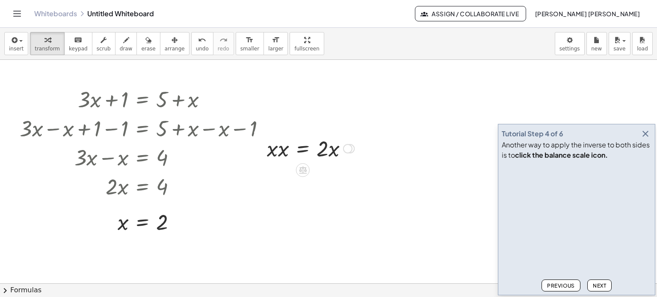
click at [349, 150] on div "Transform line Copy line as LaTeX Copy derivation as LaTeX Expand new lines: On" at bounding box center [347, 148] width 9 height 9
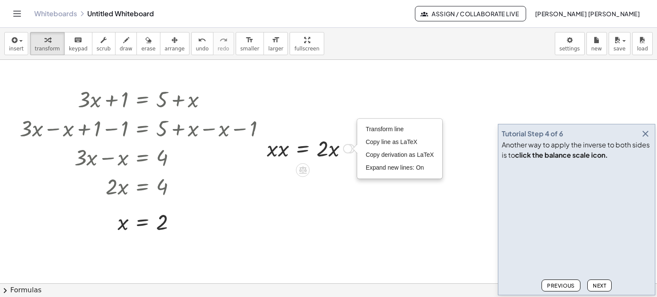
click at [348, 150] on div "Transform line Copy line as LaTeX Copy derivation as LaTeX Expand new lines: On" at bounding box center [347, 148] width 9 height 9
click at [302, 169] on icon at bounding box center [302, 170] width 9 height 9
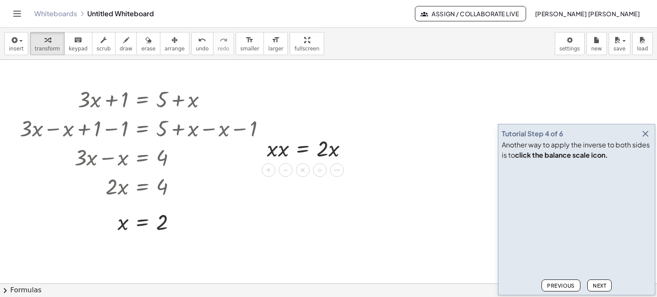
click at [330, 152] on div at bounding box center [311, 147] width 96 height 29
click at [292, 153] on div at bounding box center [311, 147] width 96 height 29
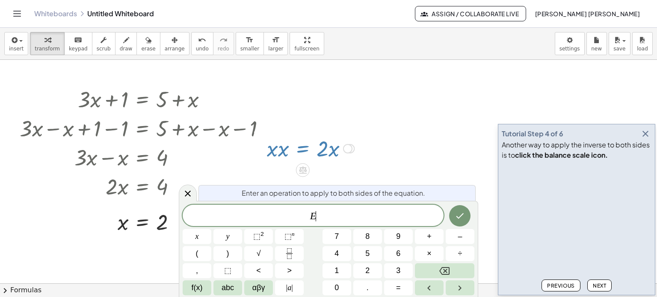
click at [286, 153] on div at bounding box center [311, 147] width 96 height 29
click at [350, 147] on div "Transform line Copy line as LaTeX Copy derivation as LaTeX Expand new lines: On" at bounding box center [347, 148] width 9 height 9
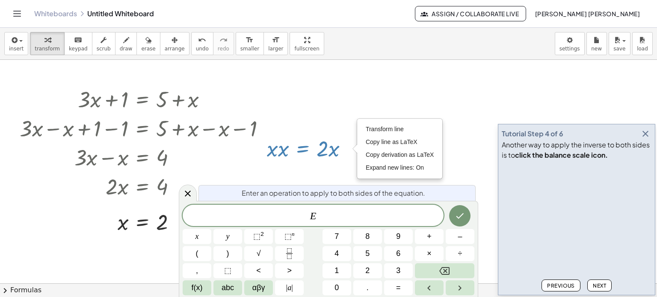
click at [322, 209] on div "E ​" at bounding box center [313, 215] width 261 height 21
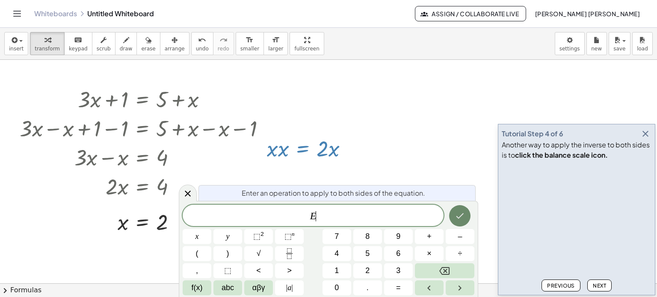
click at [460, 219] on icon "Done" at bounding box center [460, 216] width 10 height 10
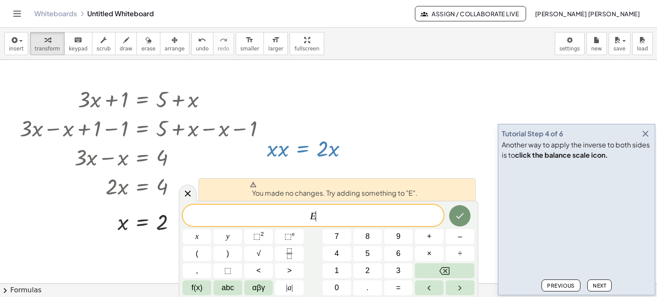
click at [377, 211] on span "E ​" at bounding box center [313, 217] width 261 height 12
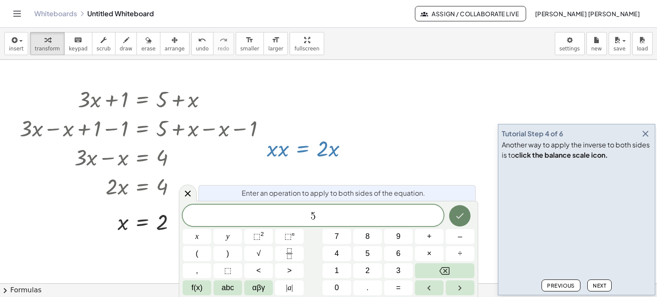
click at [457, 214] on icon "Done" at bounding box center [460, 216] width 10 height 10
click at [452, 204] on div "Enter an operation to apply to both sides of the equation. e ​ x y ⬚ 2 ⬚ n 7 8 …" at bounding box center [329, 249] width 300 height 96
click at [461, 219] on icon "Done" at bounding box center [460, 216] width 10 height 10
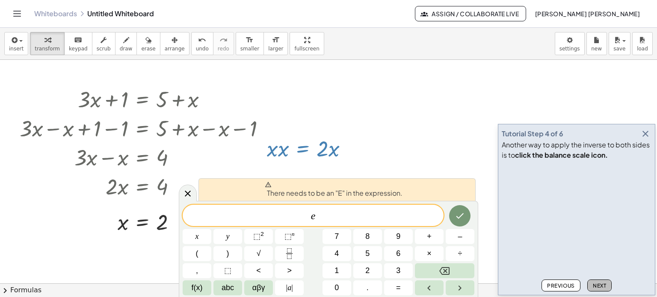
click at [602, 286] on span "Next" at bounding box center [599, 286] width 13 height 6
click at [601, 281] on button "Next" at bounding box center [599, 286] width 24 height 12
